Goal: Entertainment & Leisure: Consume media (video, audio)

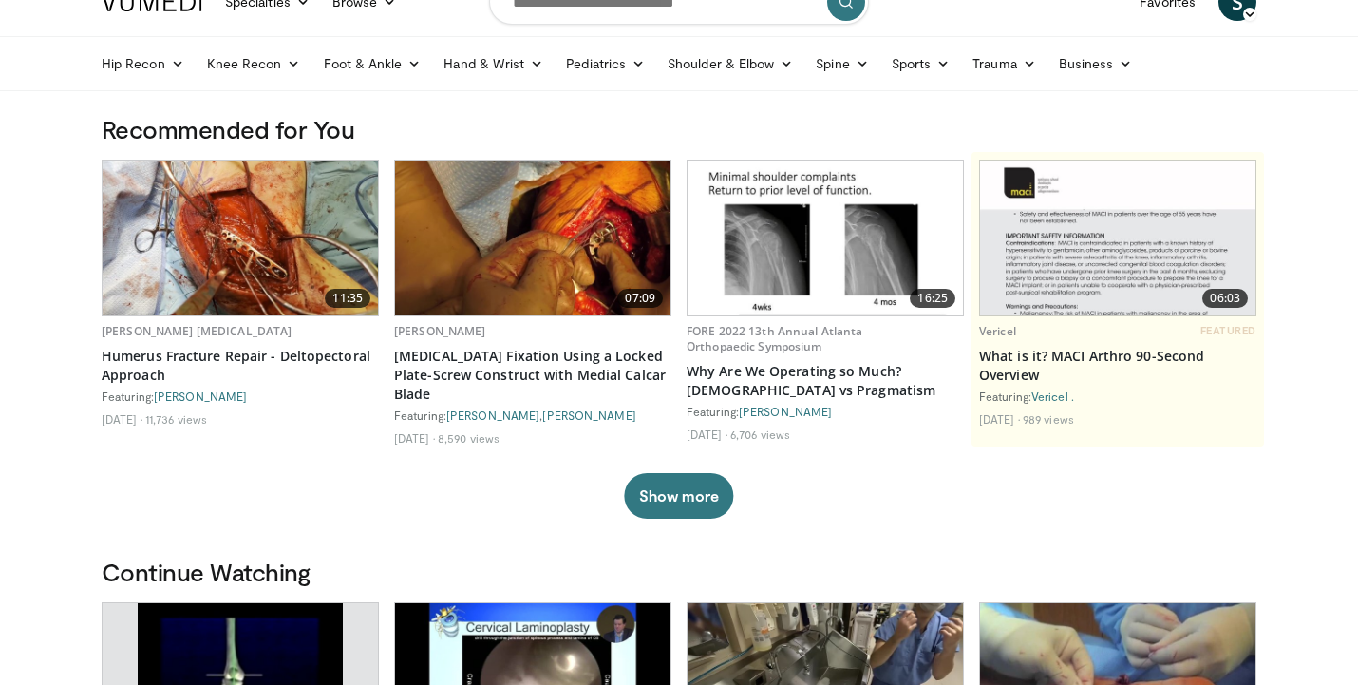
scroll to position [79, 0]
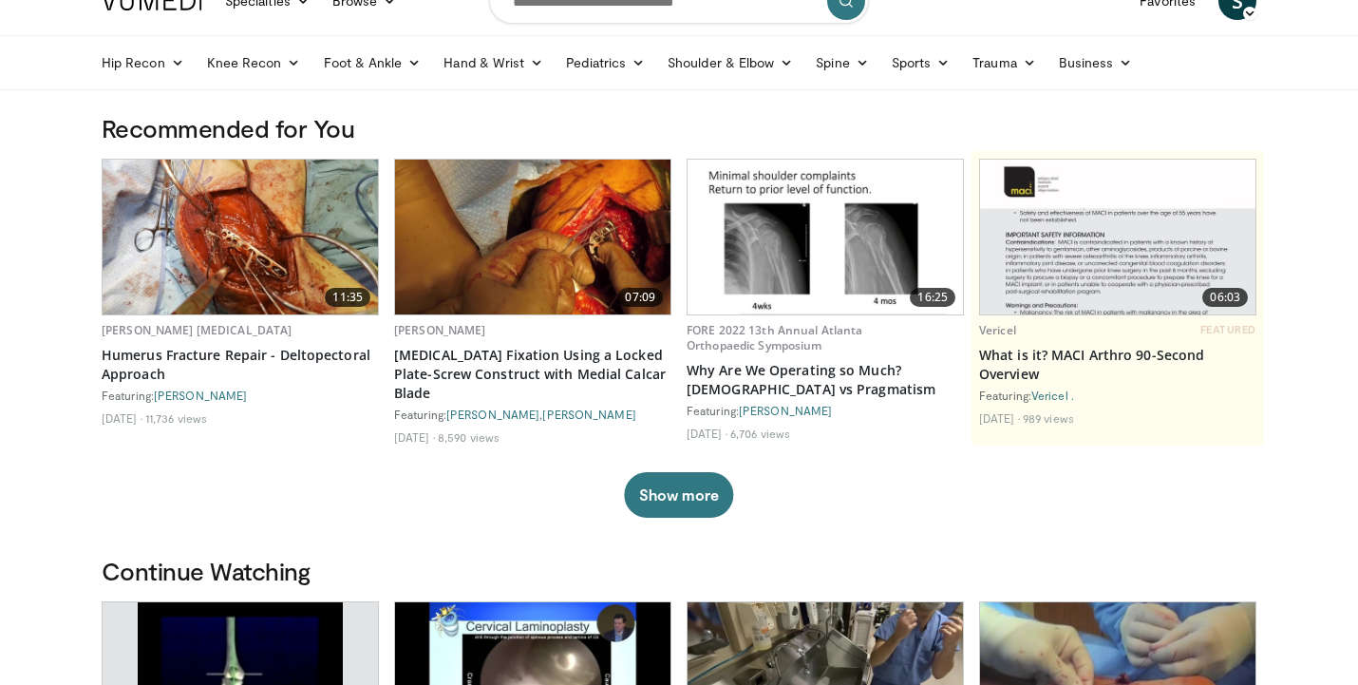
click at [244, 250] on img at bounding box center [240, 237] width 275 height 155
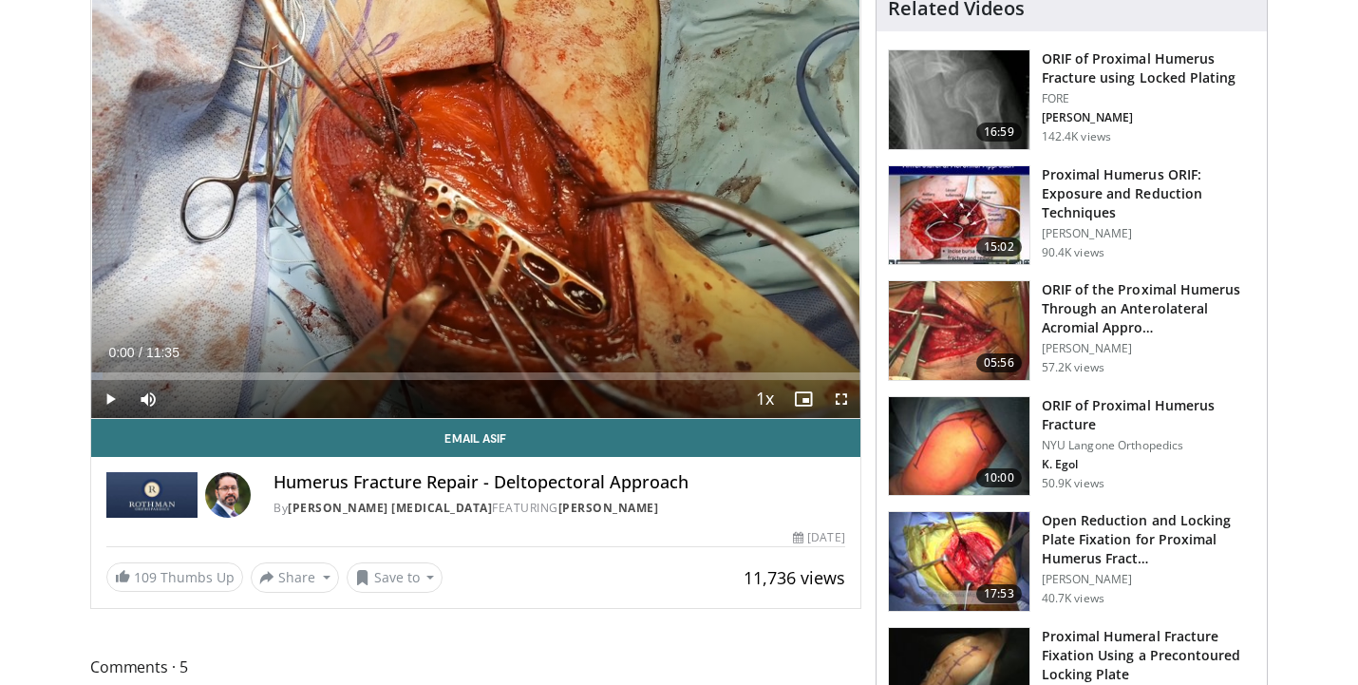
click at [845, 401] on span "Video Player" at bounding box center [841, 399] width 38 height 38
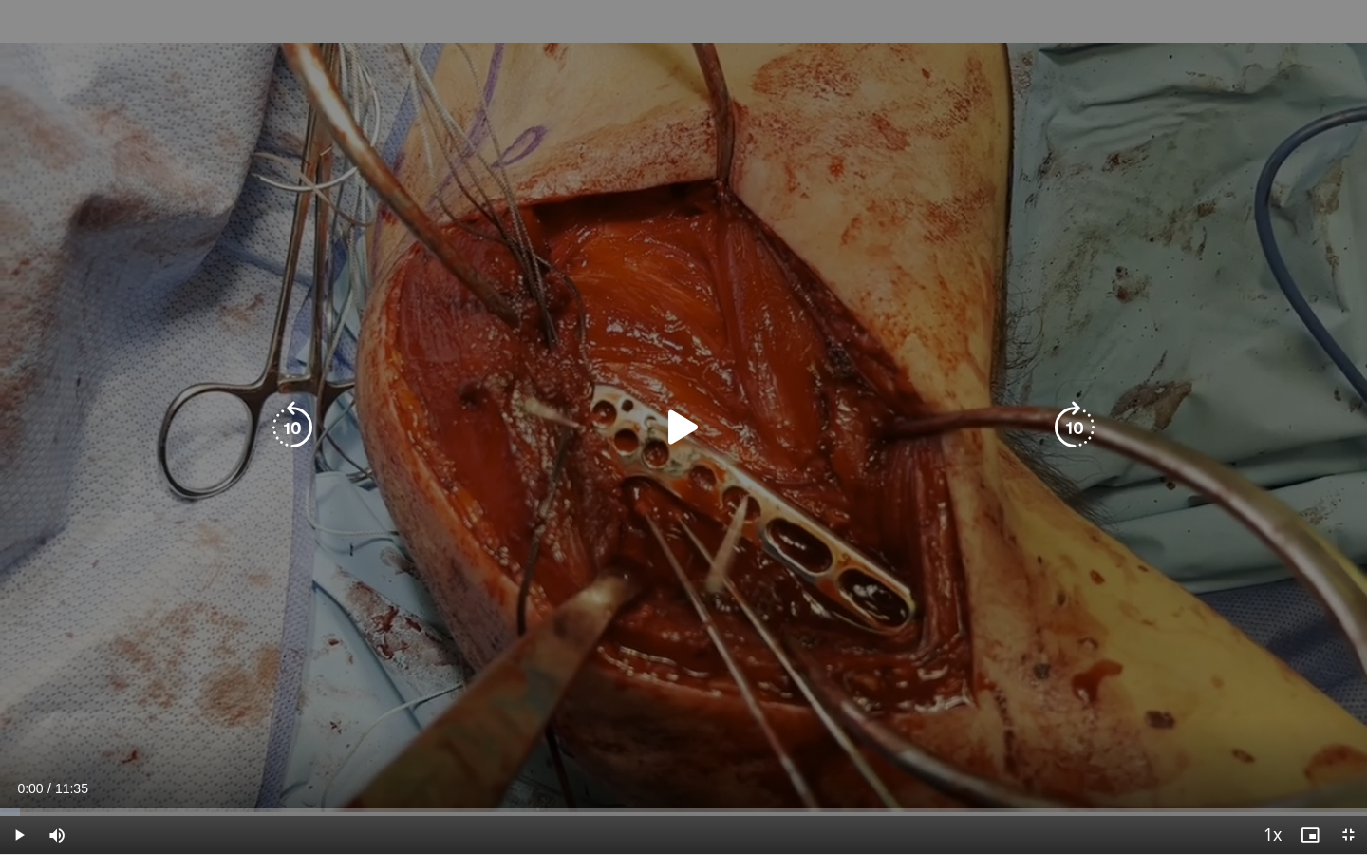
click at [683, 430] on icon "Video Player" at bounding box center [683, 427] width 53 height 53
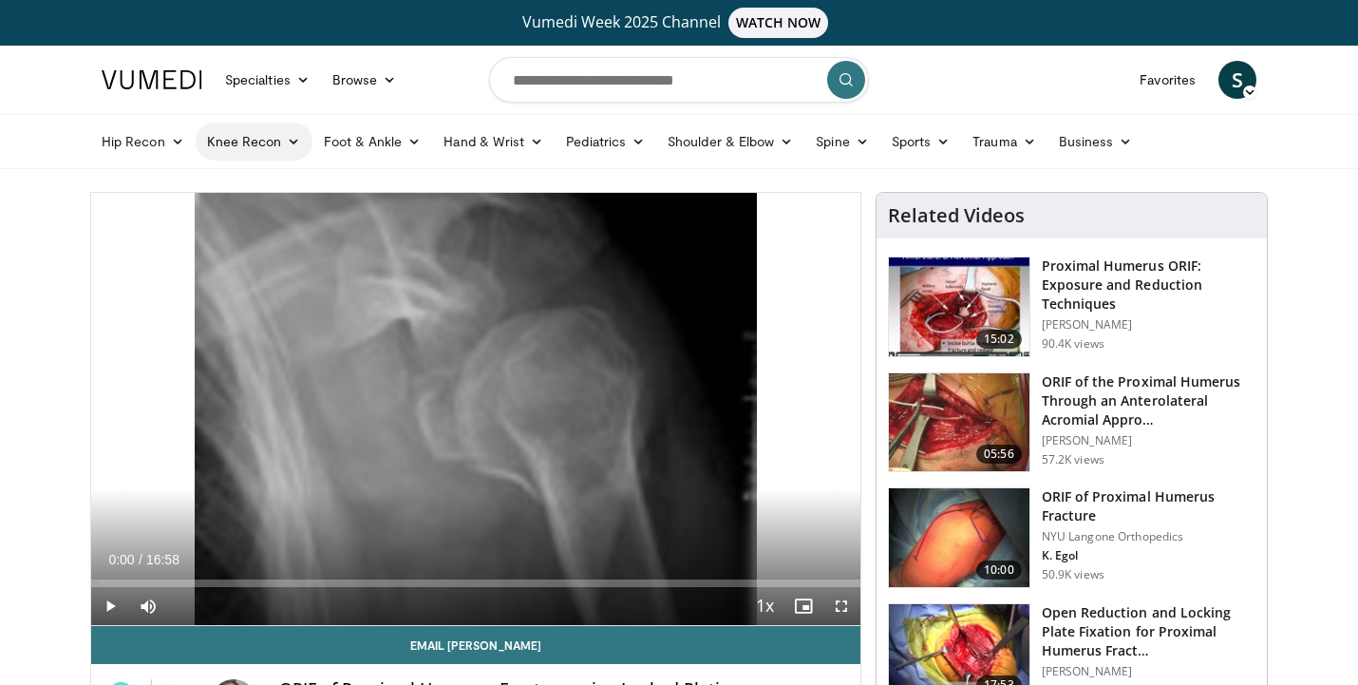
click at [242, 146] on link "Knee Recon" at bounding box center [254, 141] width 117 height 38
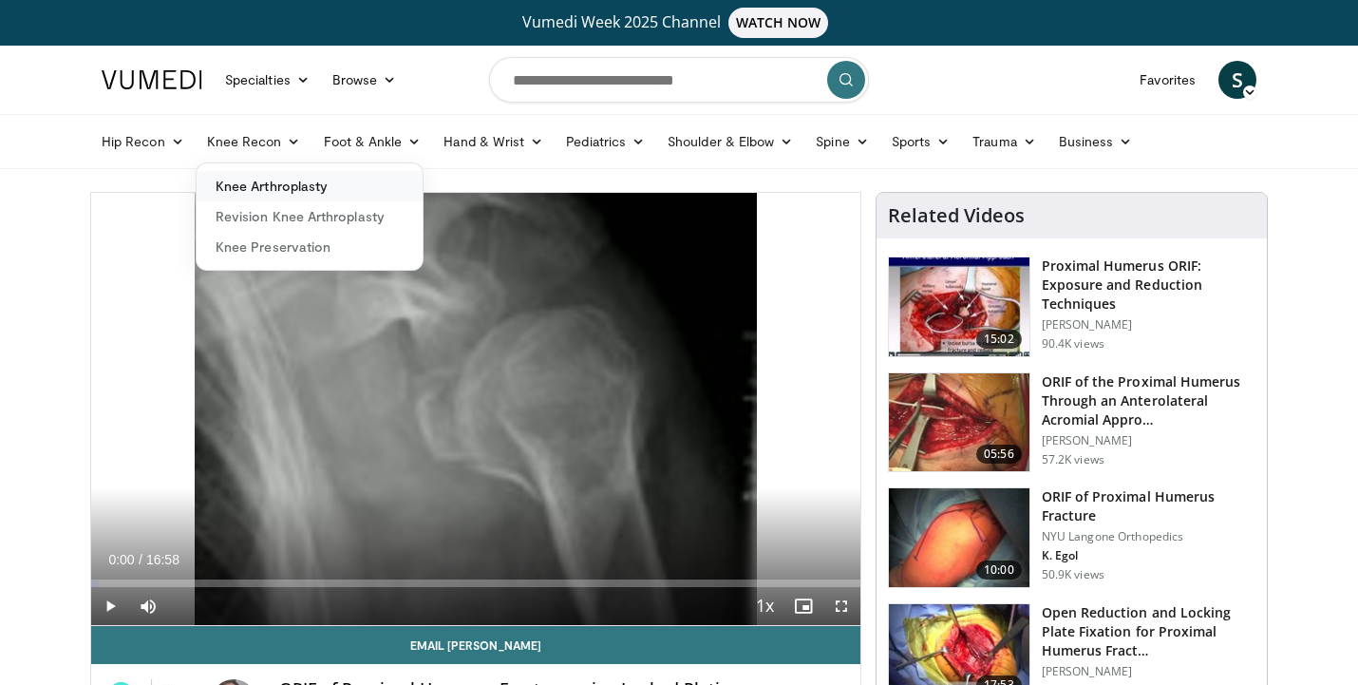
click at [258, 183] on link "Knee Arthroplasty" at bounding box center [310, 186] width 226 height 30
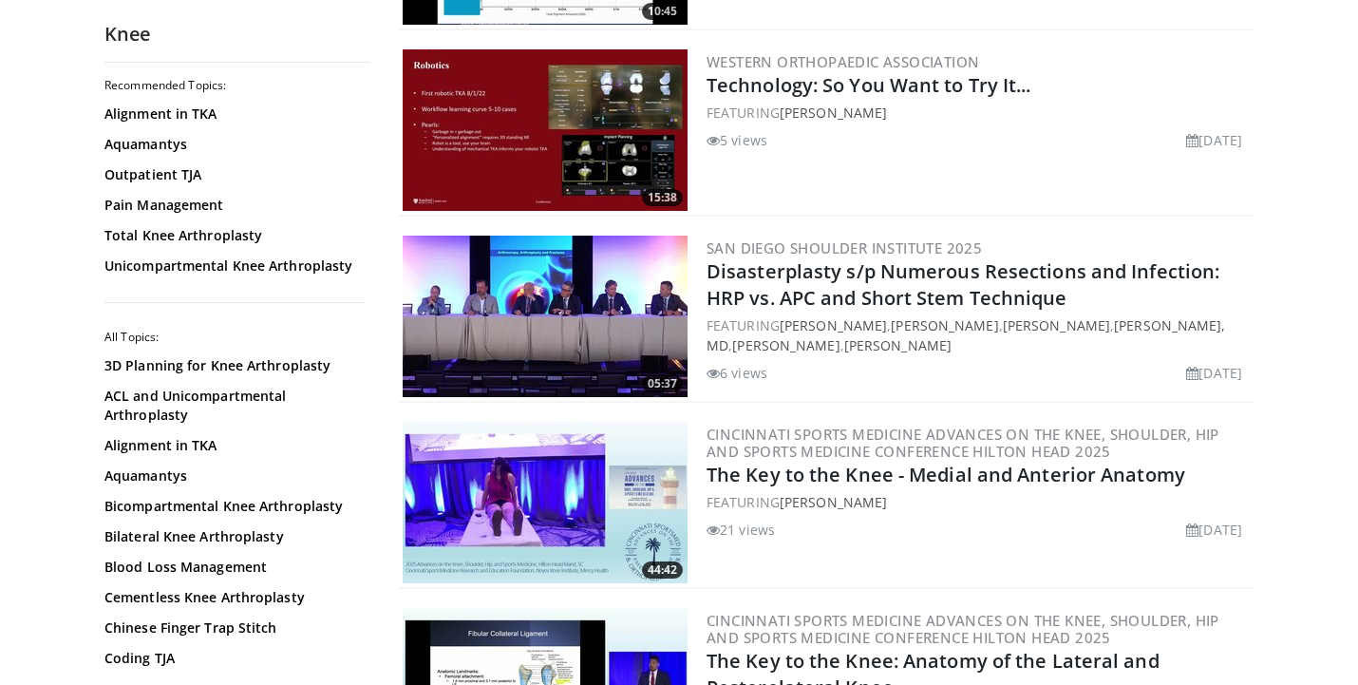
scroll to position [1528, 0]
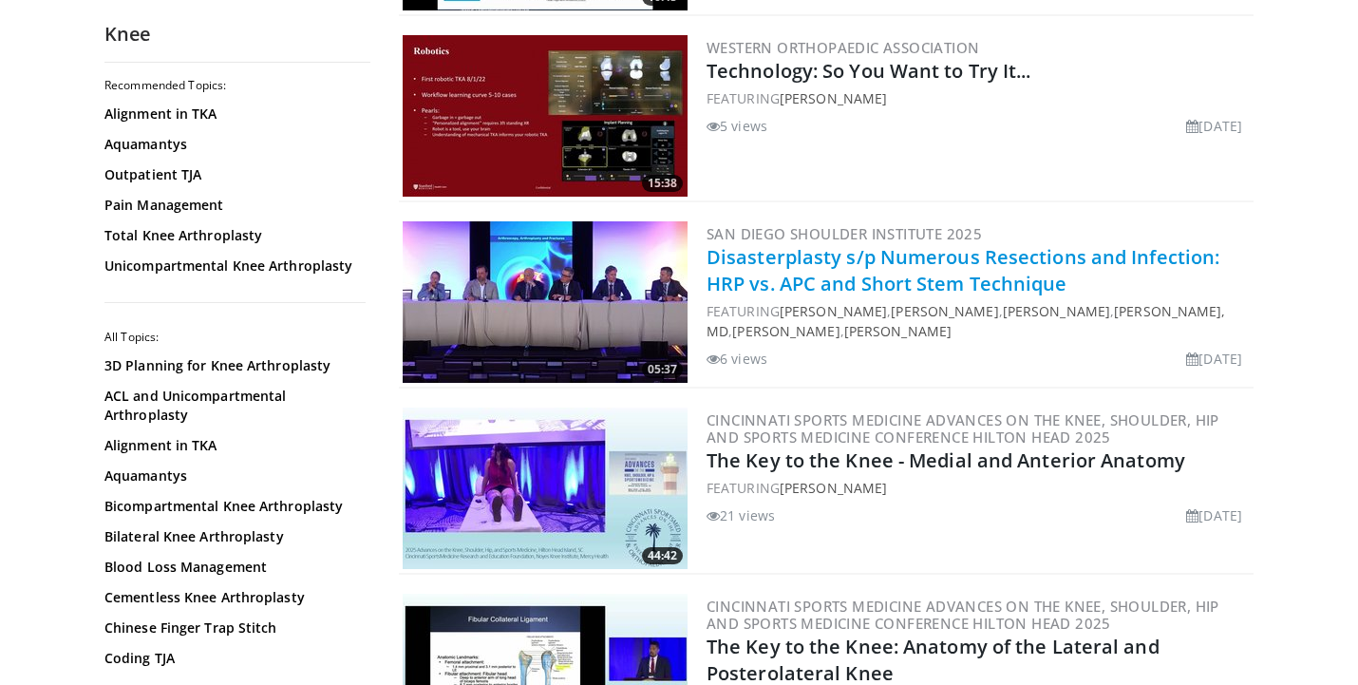
click at [859, 263] on link "Disasterplasty s/p Numerous Resections and Infection: HRP vs. APC and Short Ste…" at bounding box center [963, 270] width 513 height 52
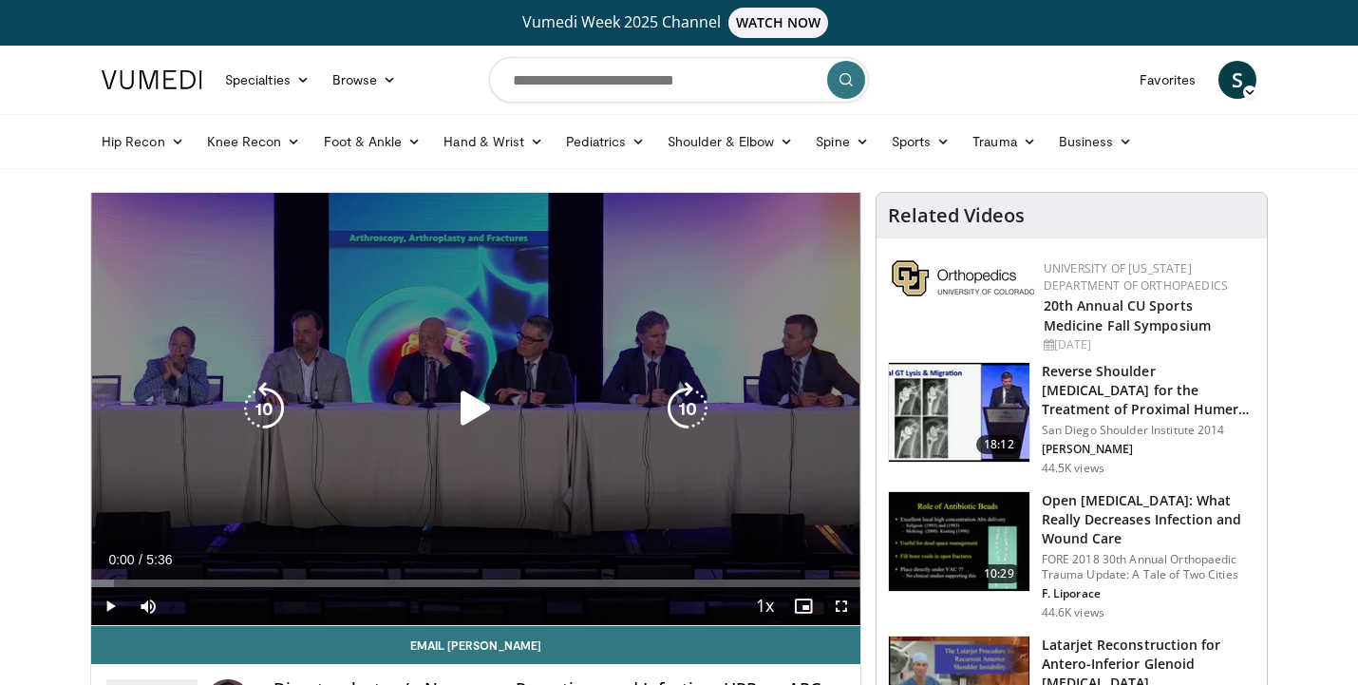
click at [475, 408] on icon "Video Player" at bounding box center [475, 408] width 53 height 53
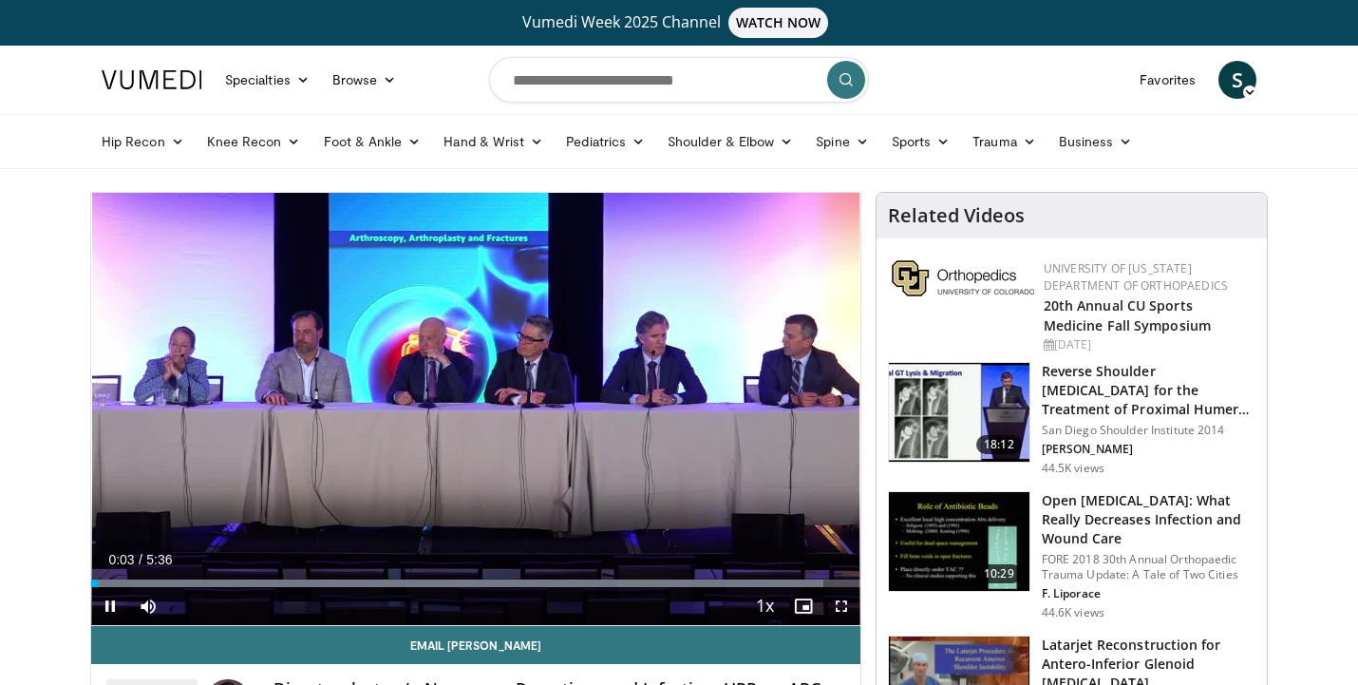
click at [847, 603] on span "Video Player" at bounding box center [841, 606] width 38 height 38
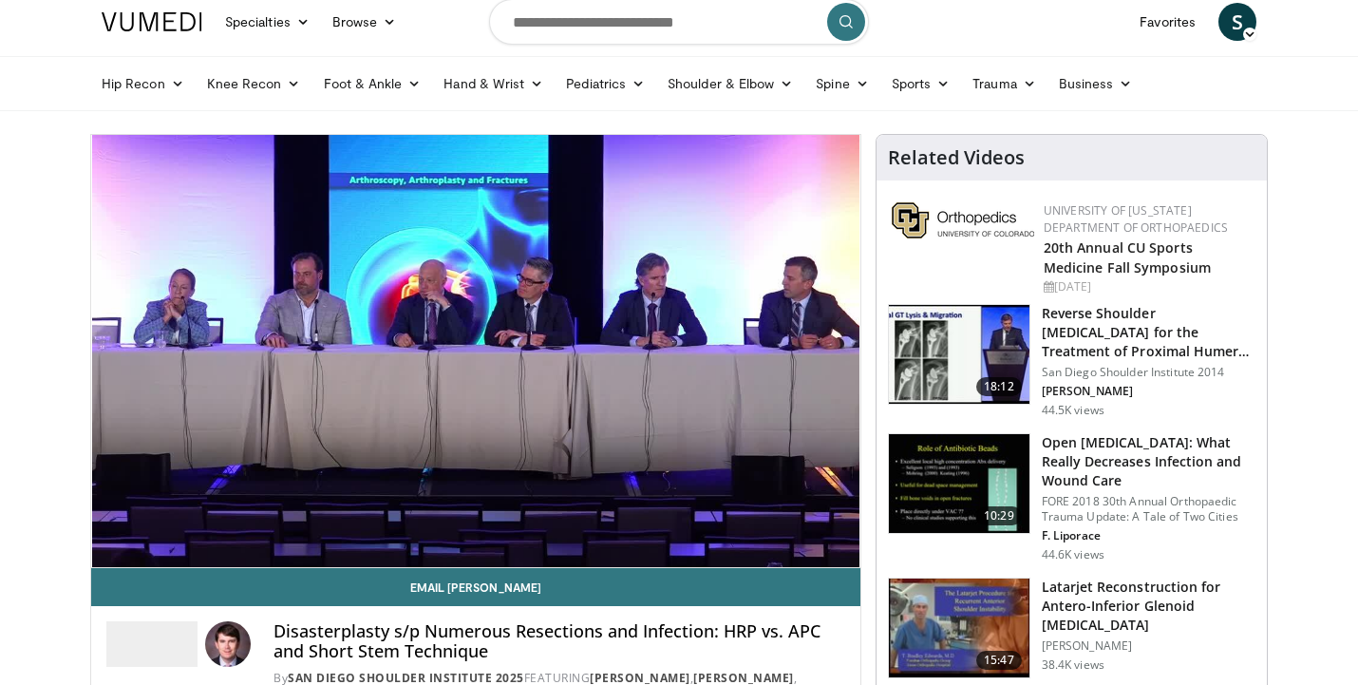
scroll to position [75, 0]
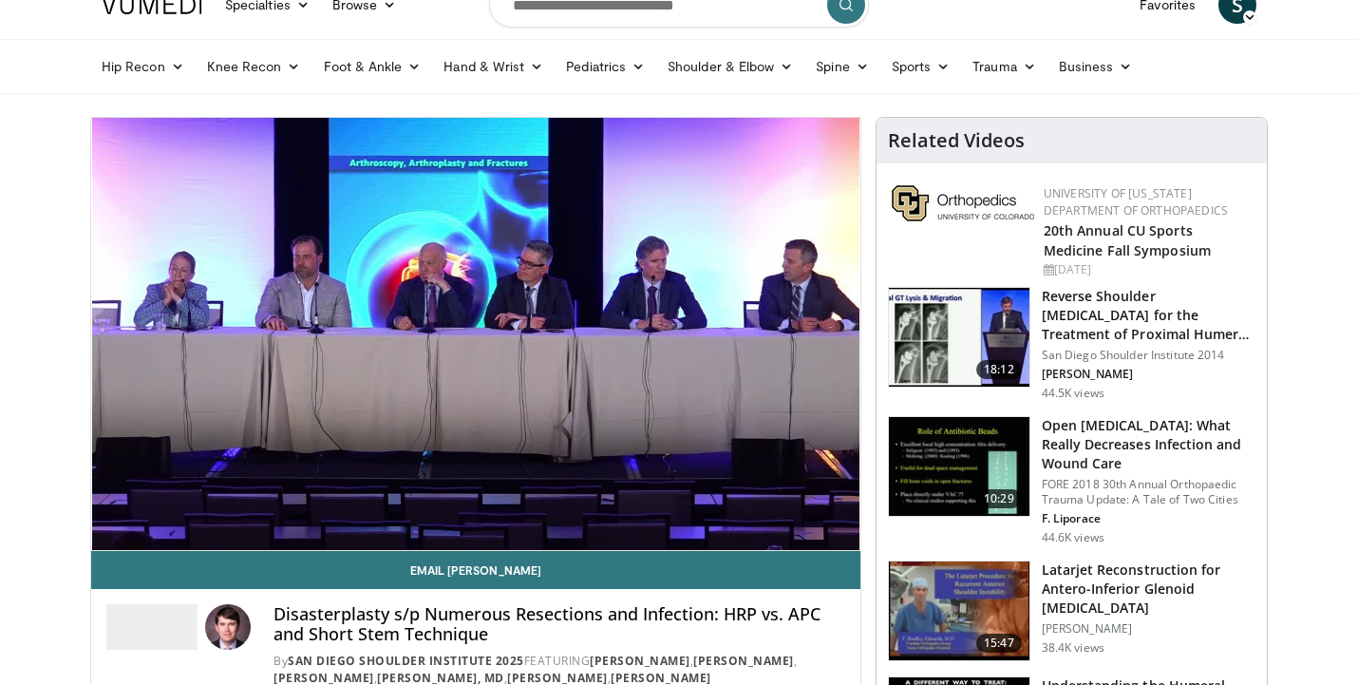
click at [973, 451] on img at bounding box center [959, 466] width 141 height 99
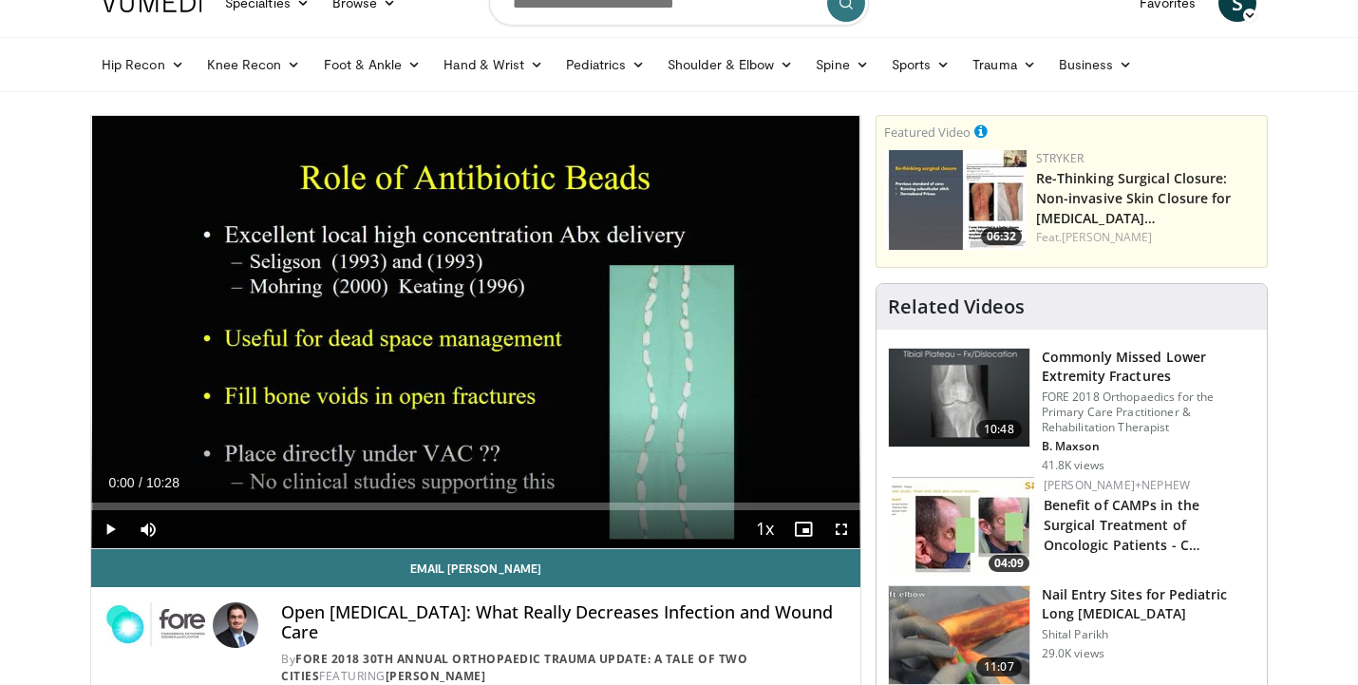
scroll to position [80, 0]
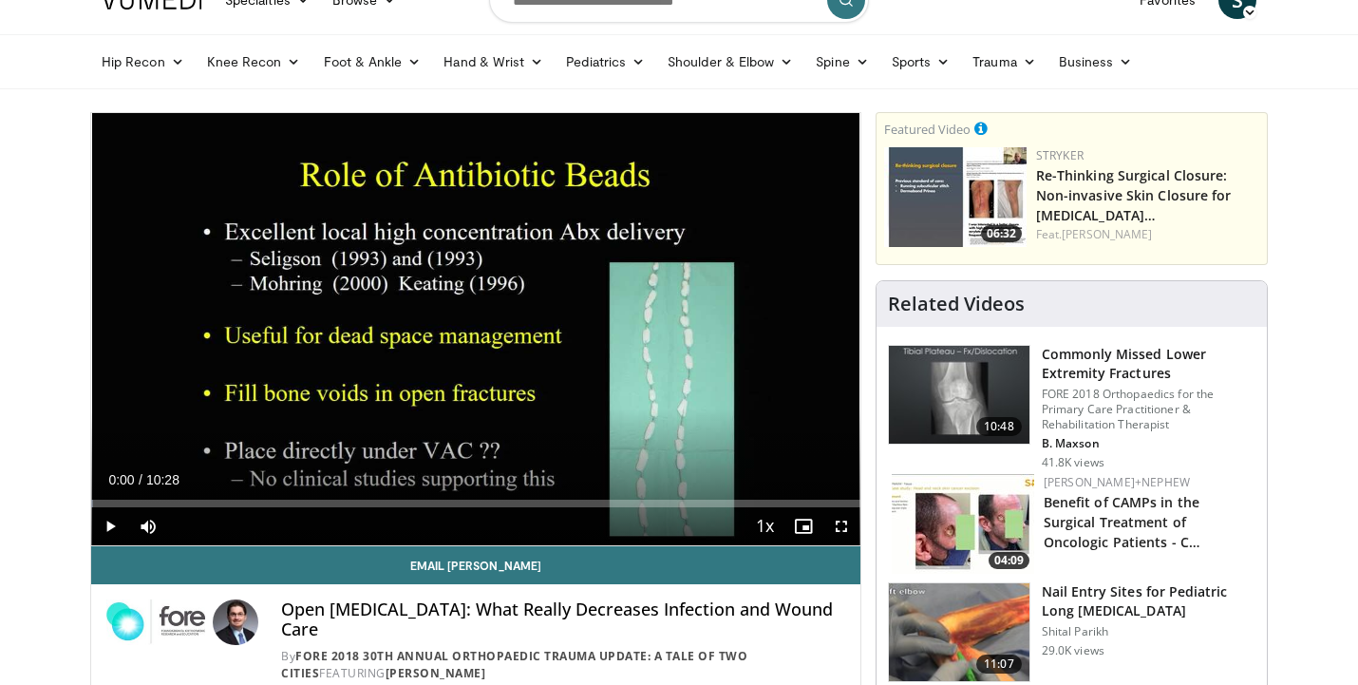
click at [844, 521] on span "Video Player" at bounding box center [841, 526] width 38 height 38
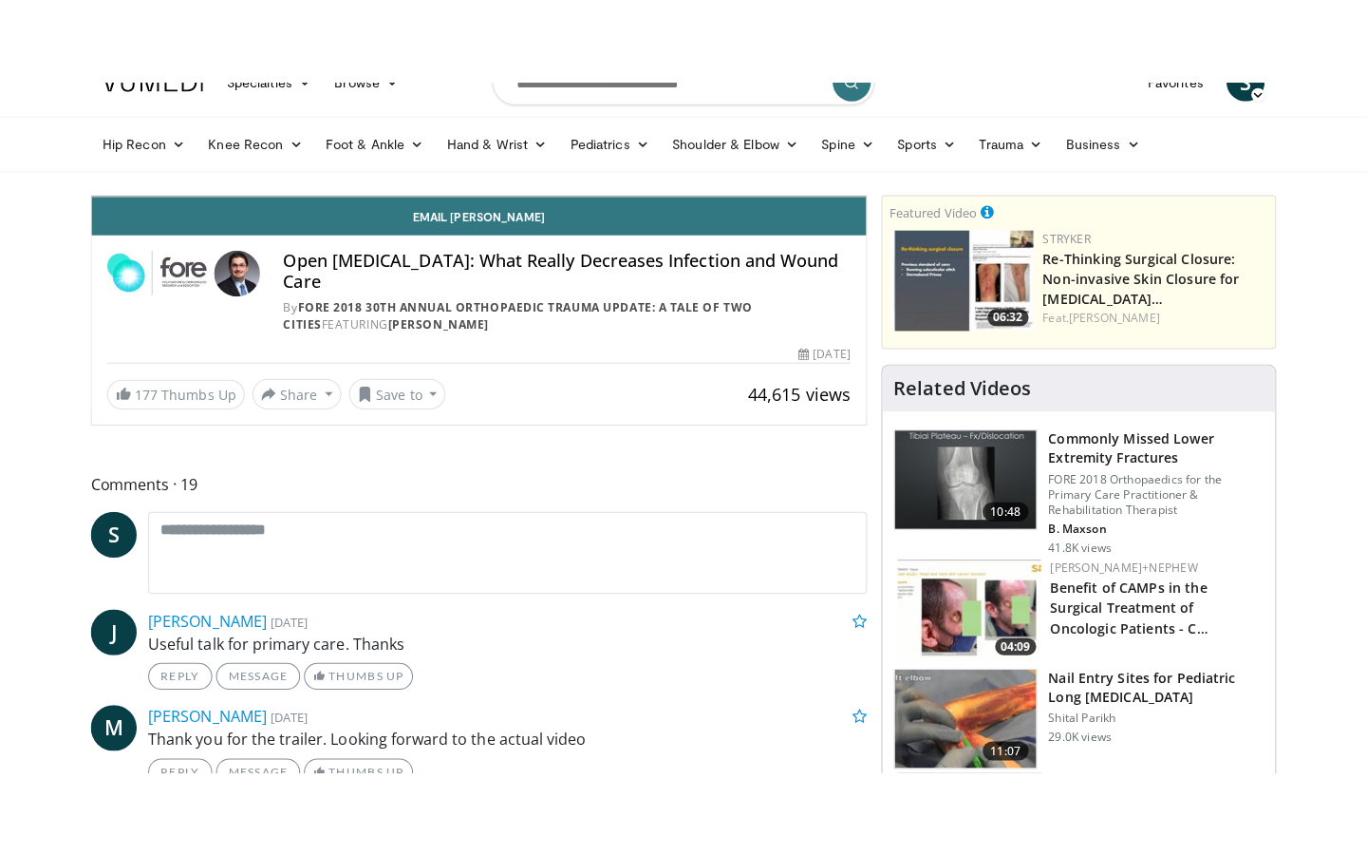
scroll to position [0, 0]
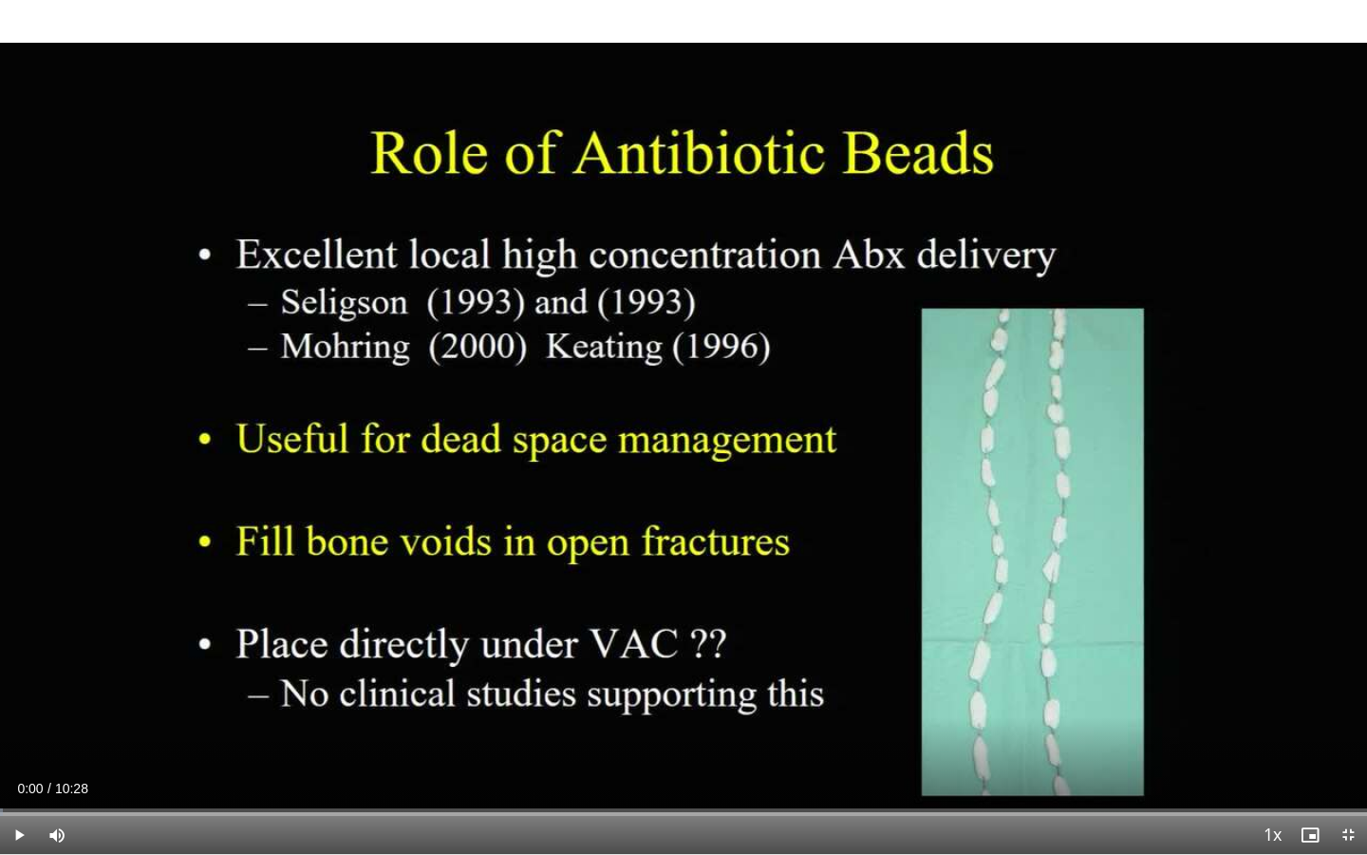
click at [19, 684] on span "Video Player" at bounding box center [19, 835] width 38 height 38
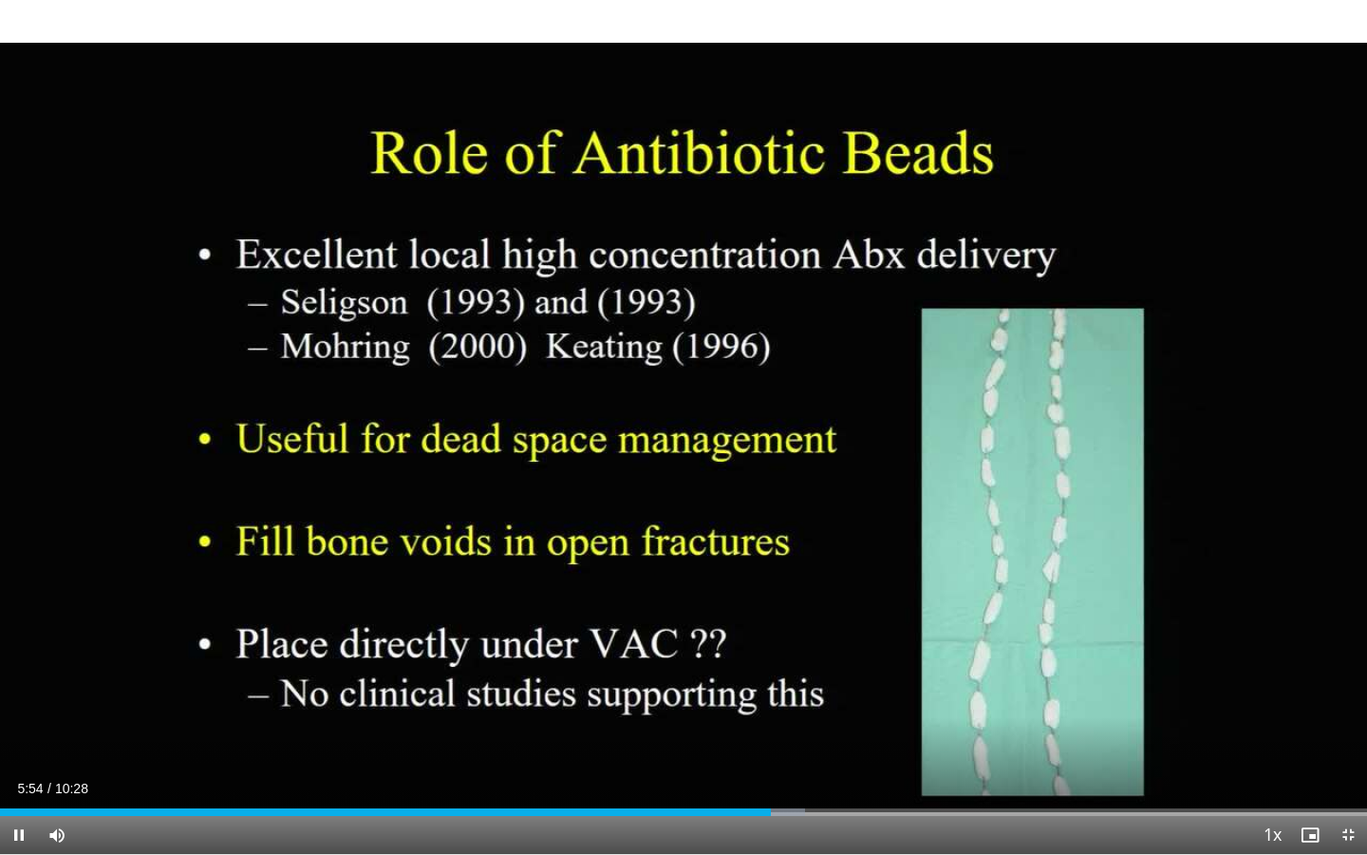
drag, startPoint x: 19, startPoint y: 828, endPoint x: 25, endPoint y: 848, distance: 20.7
click at [25, 684] on video-js "**********" at bounding box center [683, 427] width 1367 height 855
